Goal: Navigation & Orientation: Find specific page/section

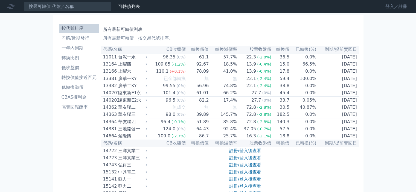
click at [395, 7] on link "登入／註冊" at bounding box center [396, 6] width 31 height 9
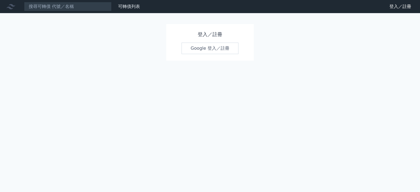
click at [221, 44] on link "Google 登入／註冊" at bounding box center [209, 48] width 57 height 11
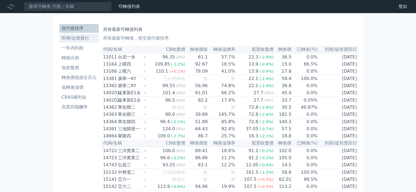
click at [78, 39] on li "即將/近期發行" at bounding box center [78, 38] width 39 height 7
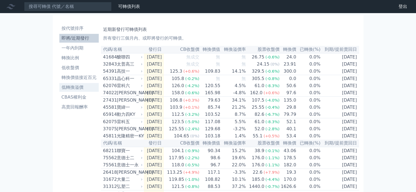
click at [82, 86] on li "低轉換溢價" at bounding box center [78, 87] width 39 height 7
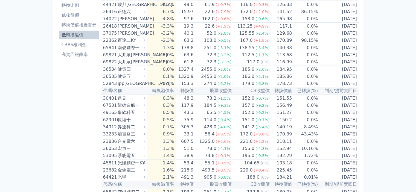
scroll to position [55, 0]
